Goal: Navigation & Orientation: Find specific page/section

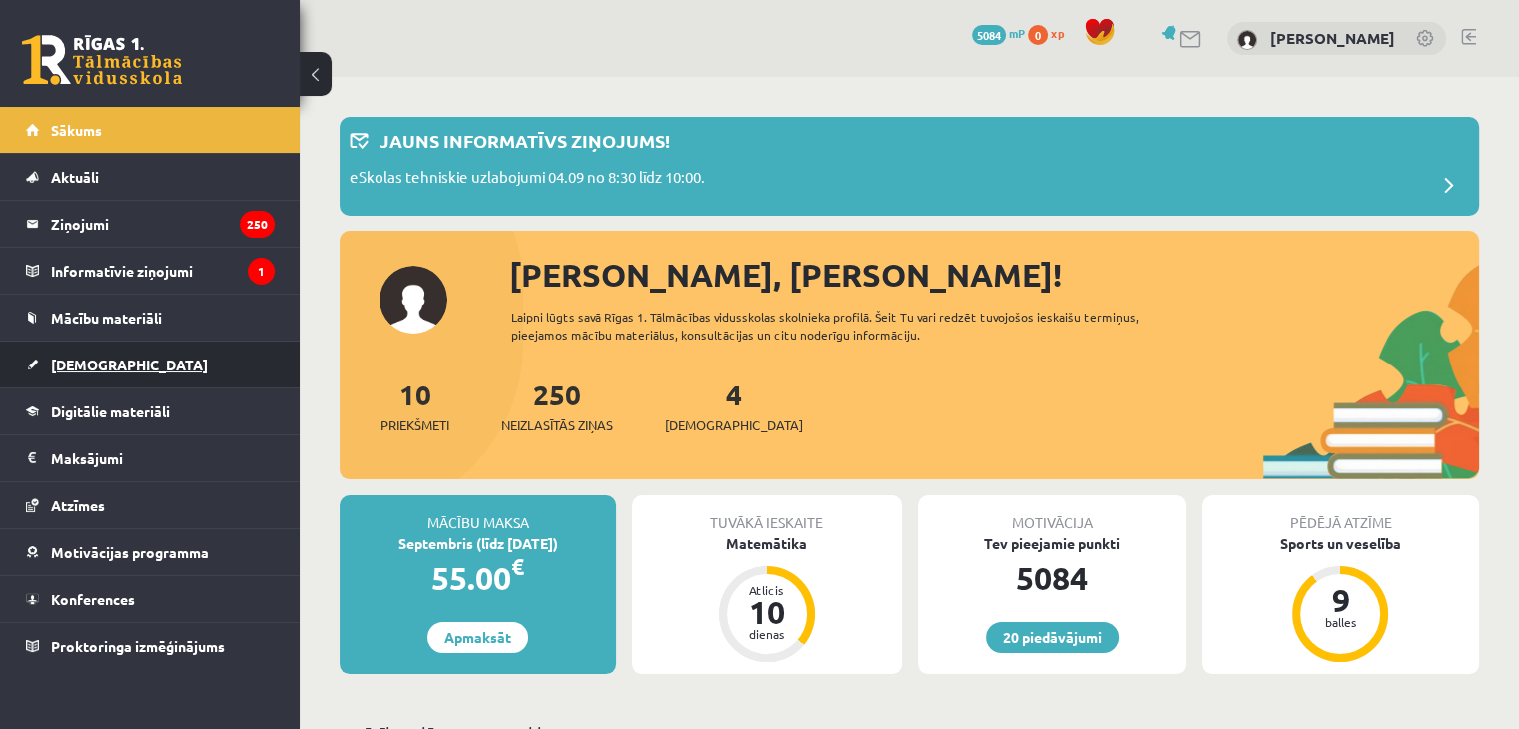
click at [56, 354] on link "[DEMOGRAPHIC_DATA]" at bounding box center [150, 365] width 249 height 46
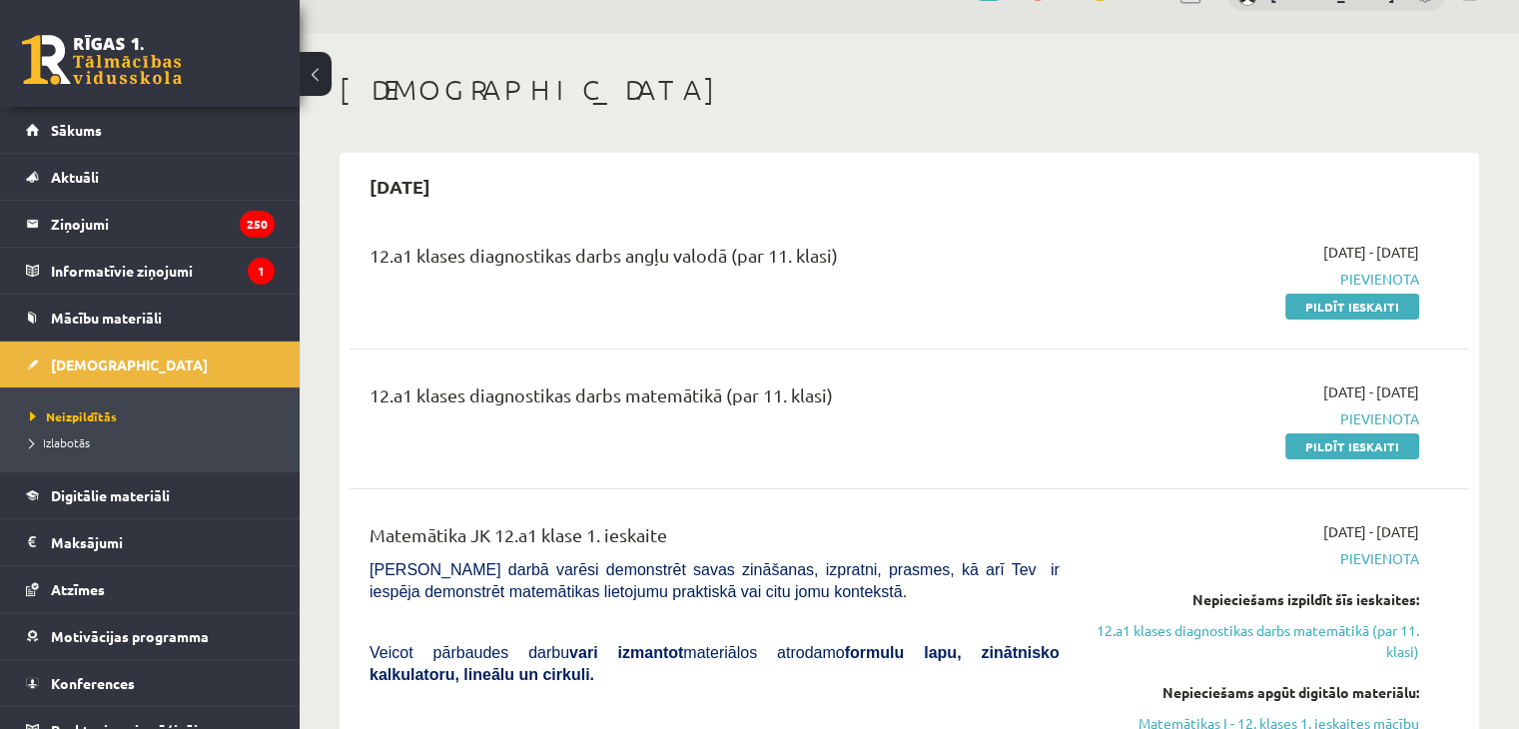
scroll to position [22, 0]
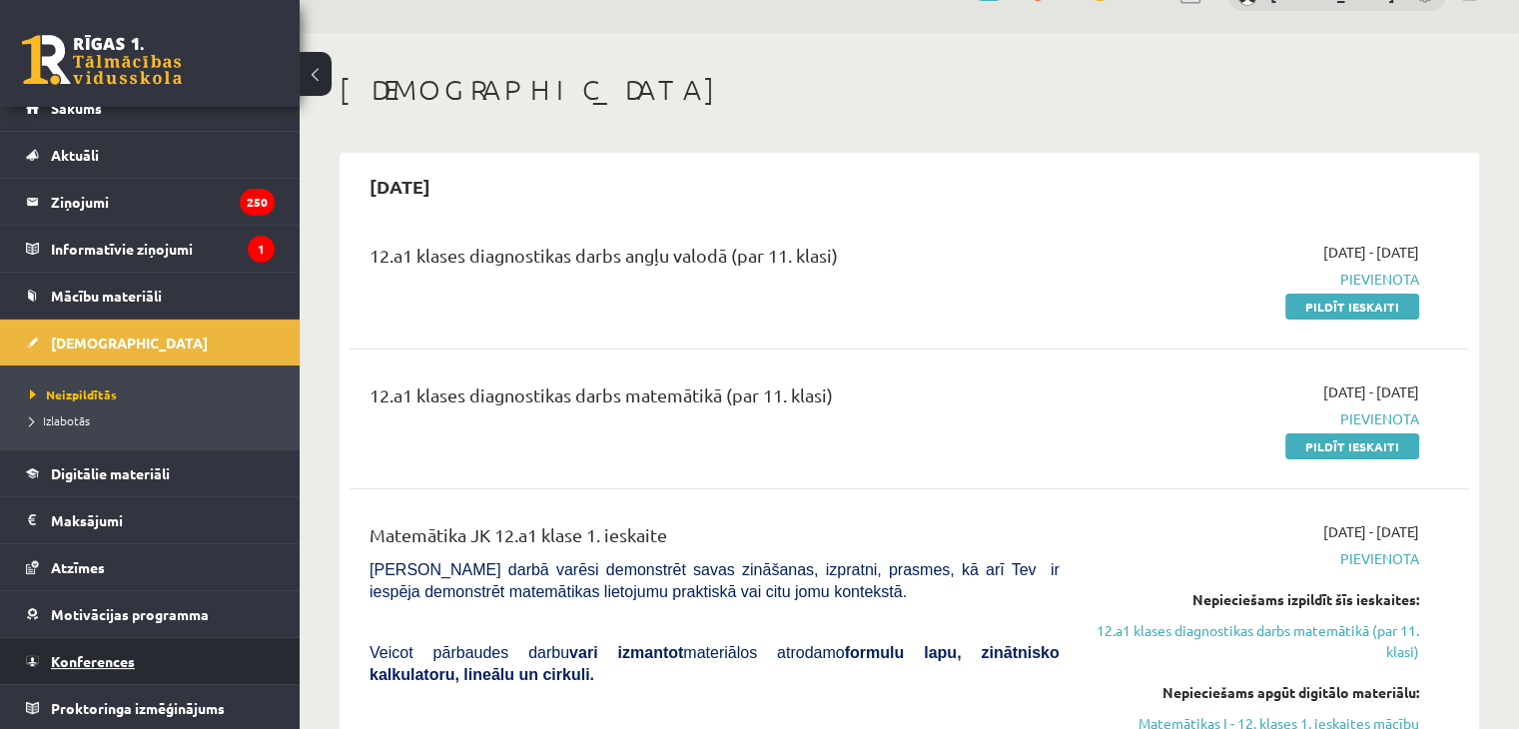
click at [116, 657] on span "Konferences" at bounding box center [93, 661] width 84 height 18
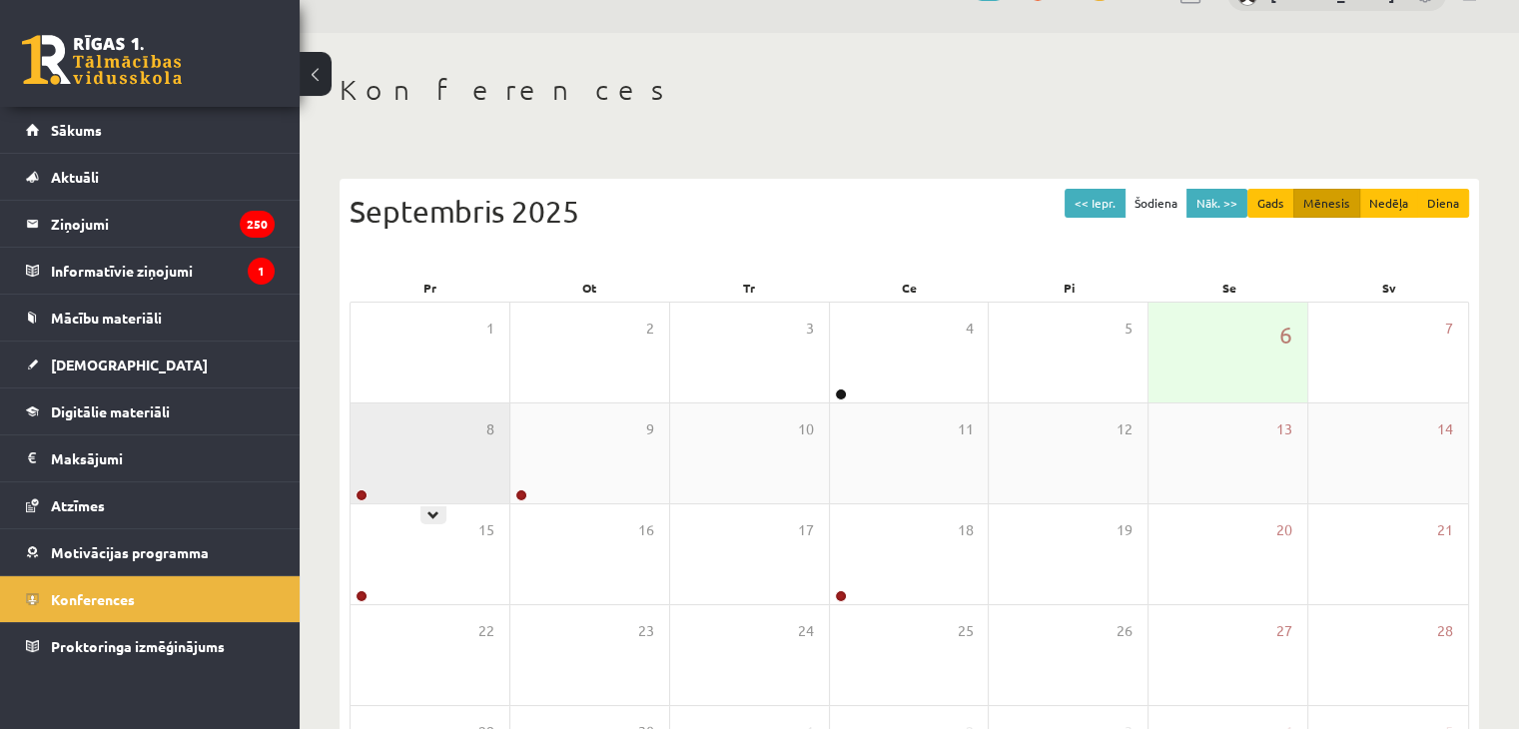
click at [475, 444] on div "8" at bounding box center [430, 454] width 159 height 100
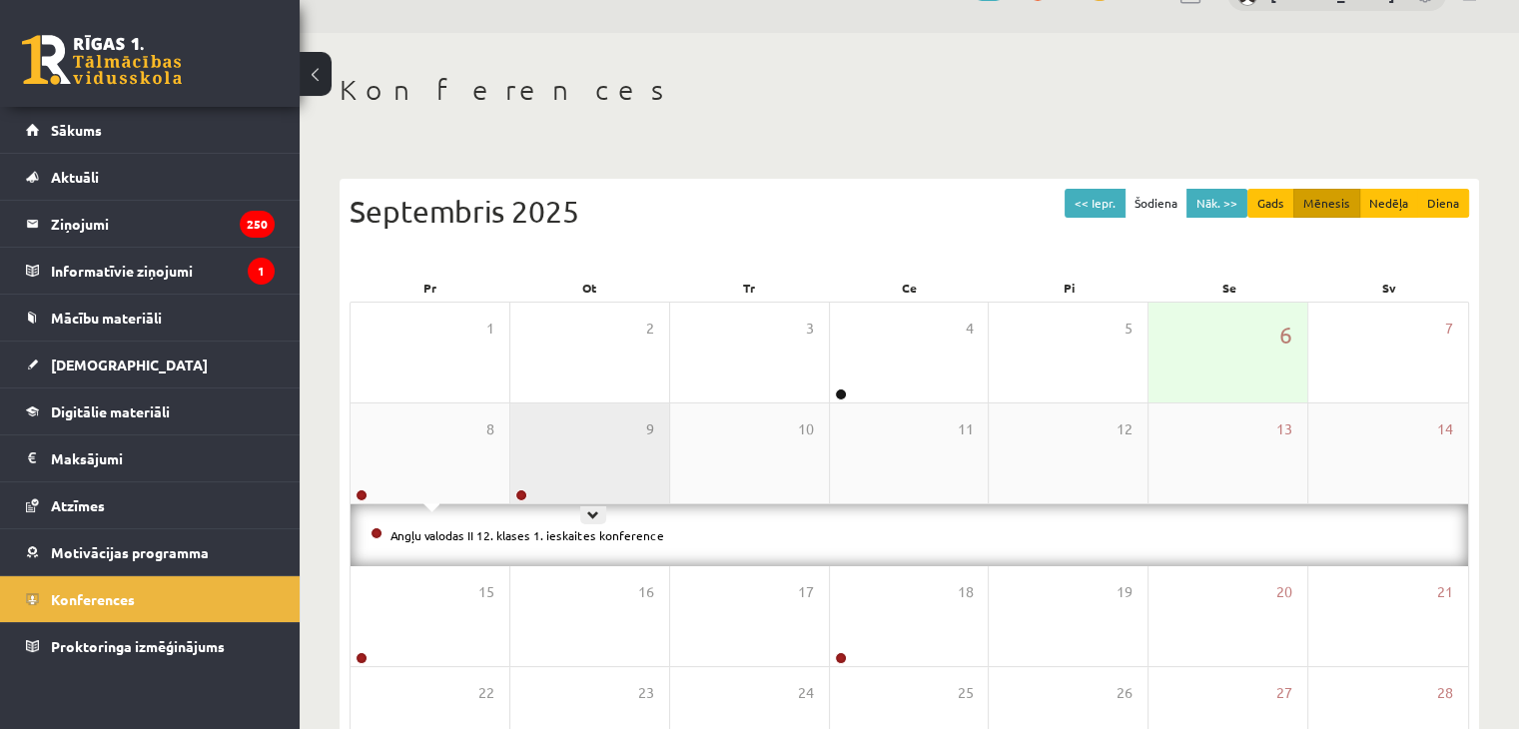
click at [658, 460] on div "9" at bounding box center [589, 454] width 159 height 100
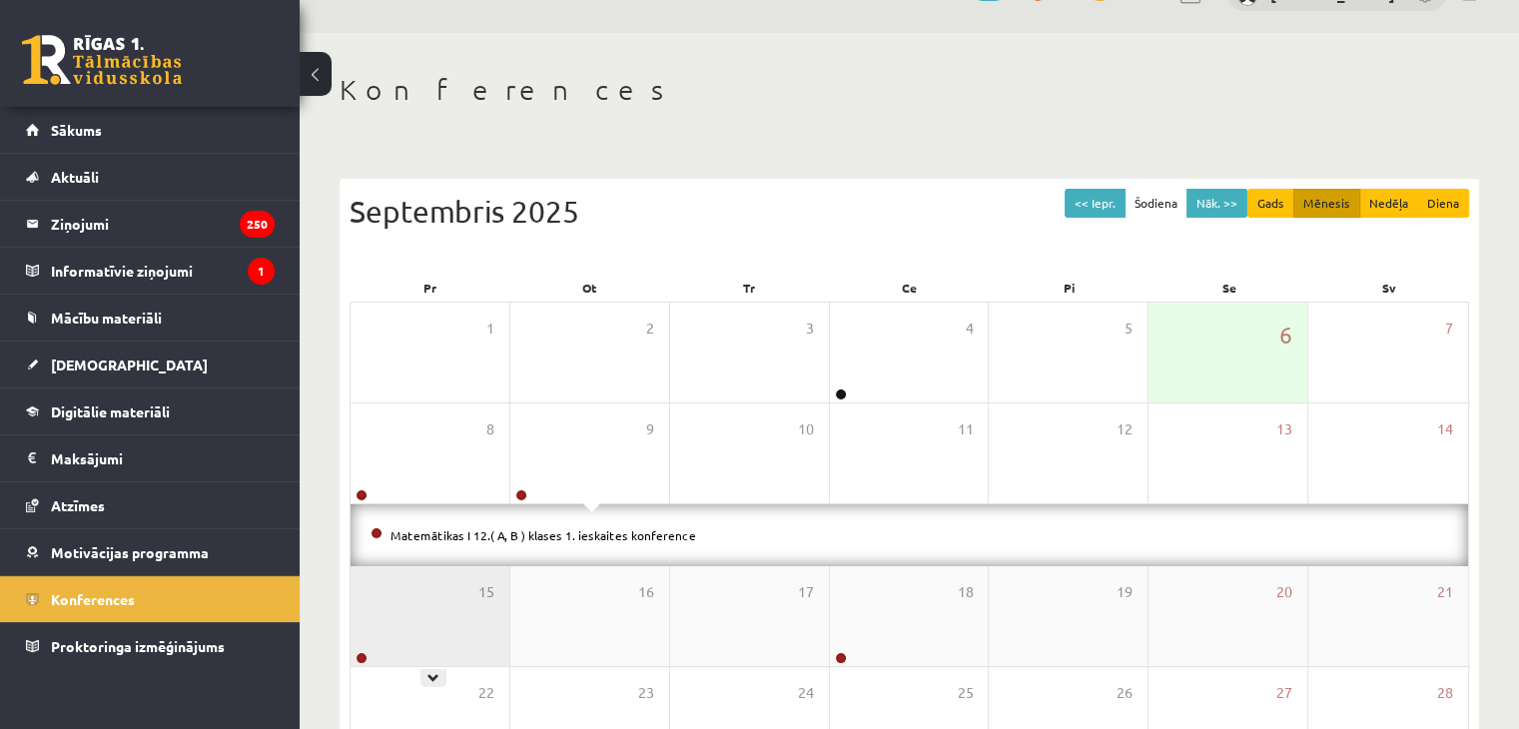
click at [419, 572] on div "15" at bounding box center [430, 616] width 159 height 100
